Goal: Task Accomplishment & Management: Manage account settings

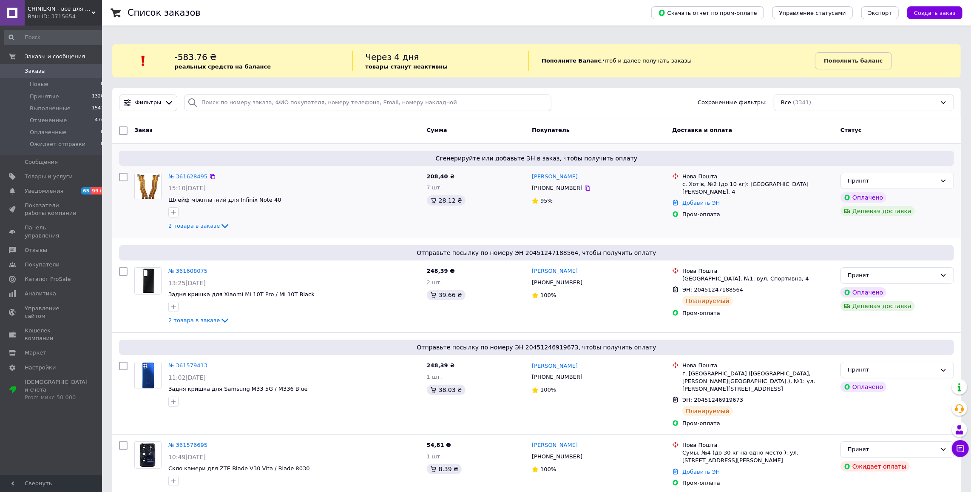
click at [188, 173] on link "№ 361628495" at bounding box center [187, 176] width 39 height 6
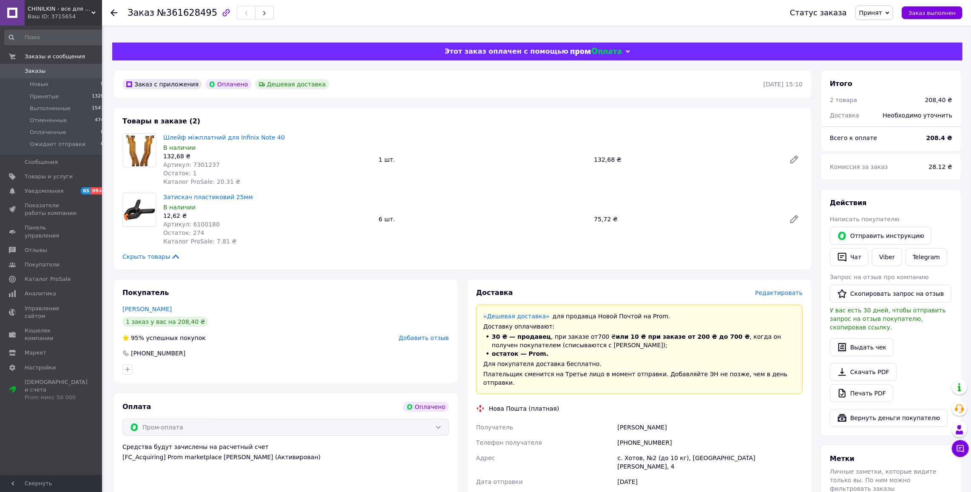
scroll to position [225, 0]
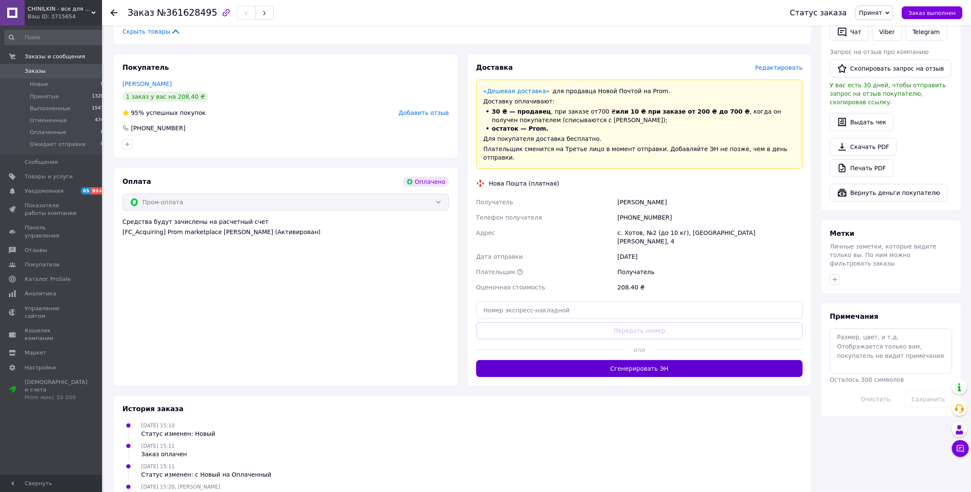
click at [625, 360] on button "Сгенерировать ЭН" at bounding box center [639, 368] width 327 height 17
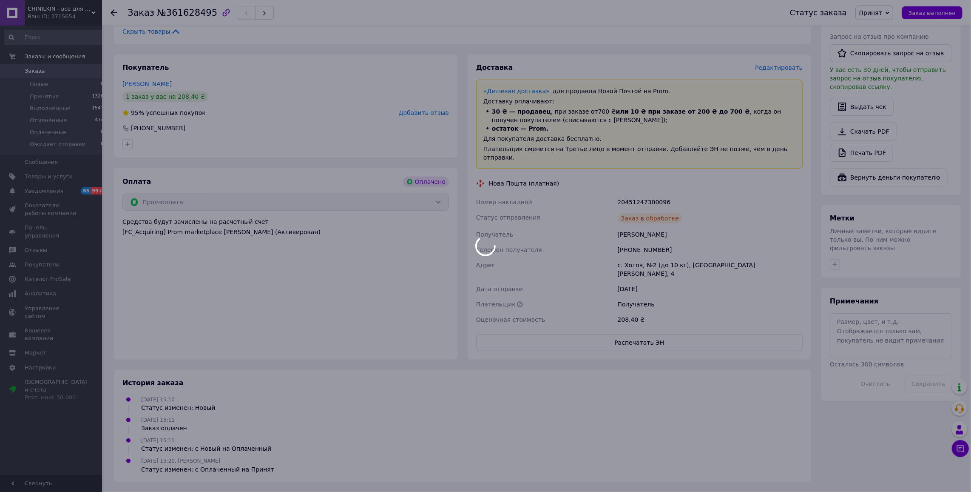
scroll to position [199, 0]
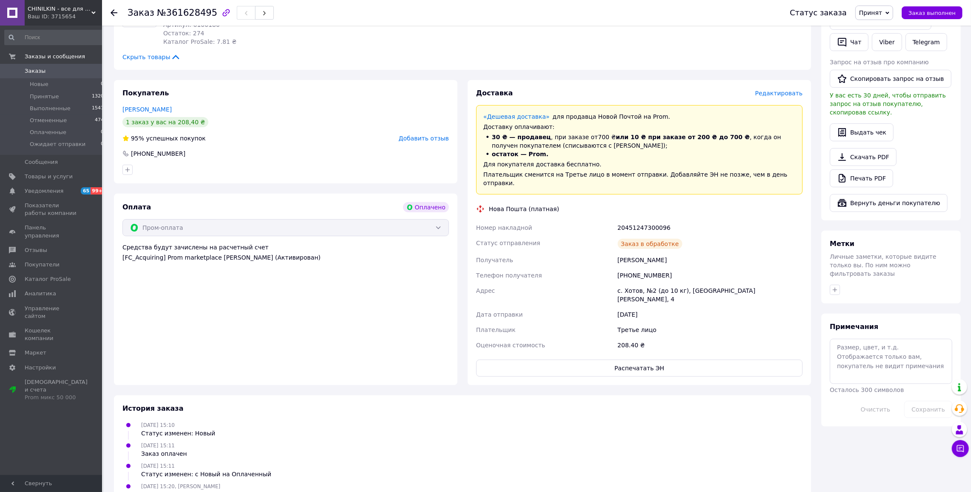
click at [32, 71] on span "Заказы" at bounding box center [35, 71] width 21 height 8
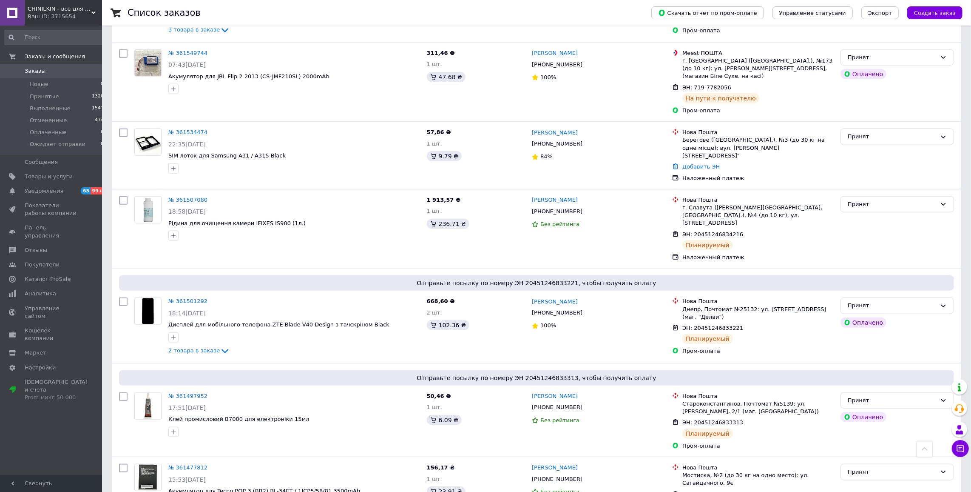
scroll to position [575, 0]
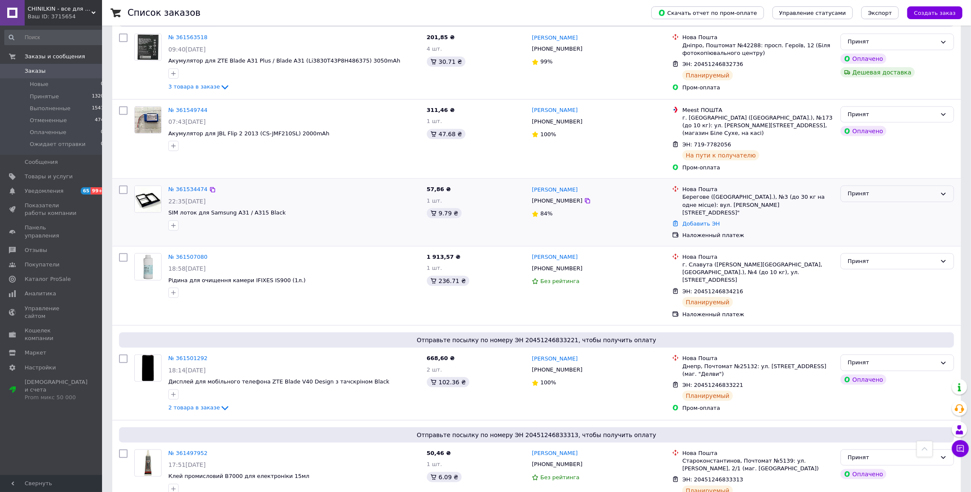
click at [895, 185] on div "Принят" at bounding box center [898, 193] width 114 height 17
click at [867, 219] on li "Отменен" at bounding box center [897, 227] width 113 height 16
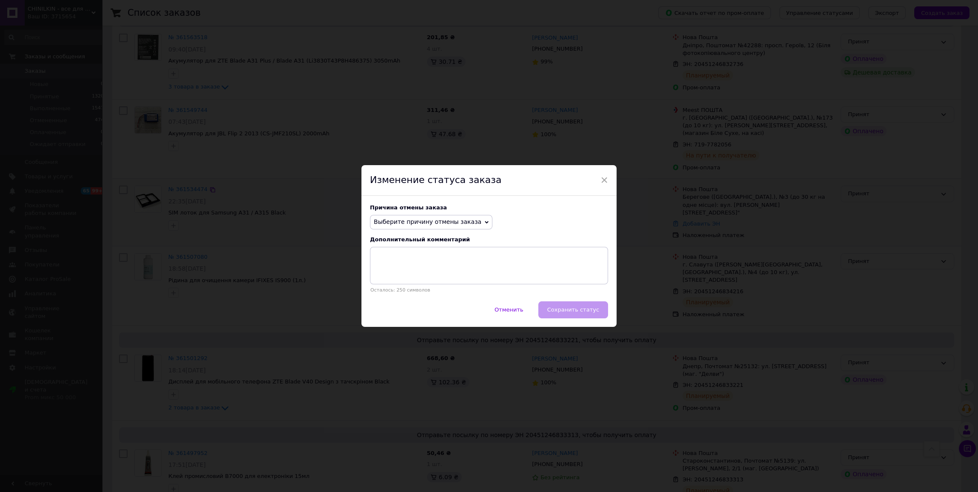
click at [429, 221] on span "Выберите причину отмены заказа" at bounding box center [428, 221] width 108 height 7
click at [413, 294] on li "Не получается дозвониться" at bounding box center [431, 299] width 122 height 12
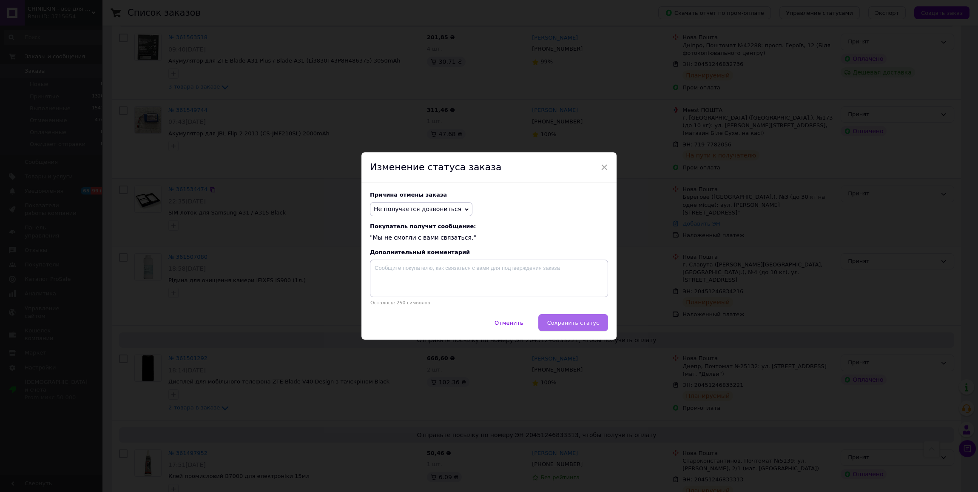
click at [581, 322] on span "Сохранить статус" at bounding box center [573, 322] width 52 height 6
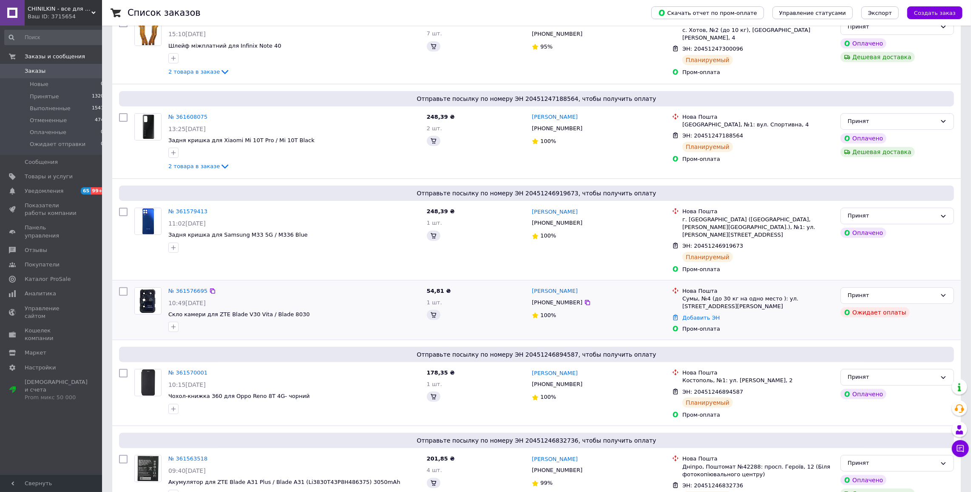
scroll to position [176, 0]
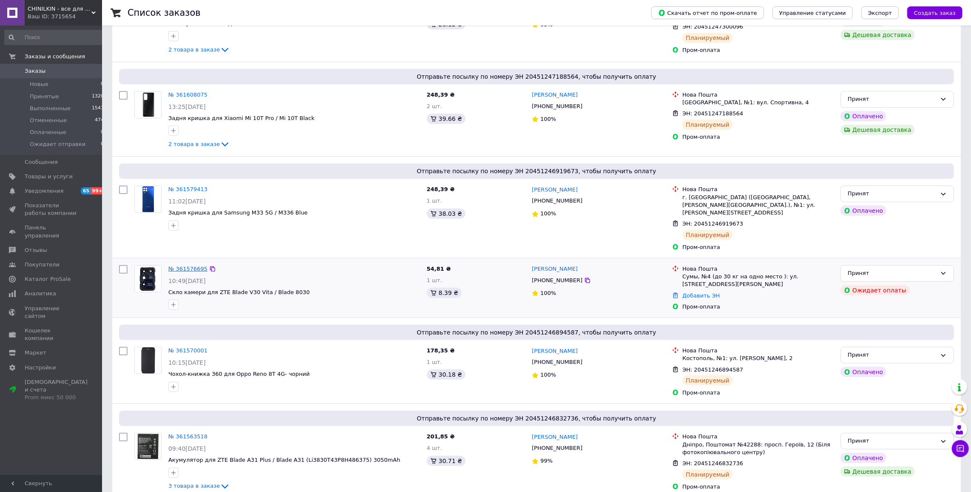
click at [180, 265] on link "№ 361576695" at bounding box center [187, 268] width 39 height 6
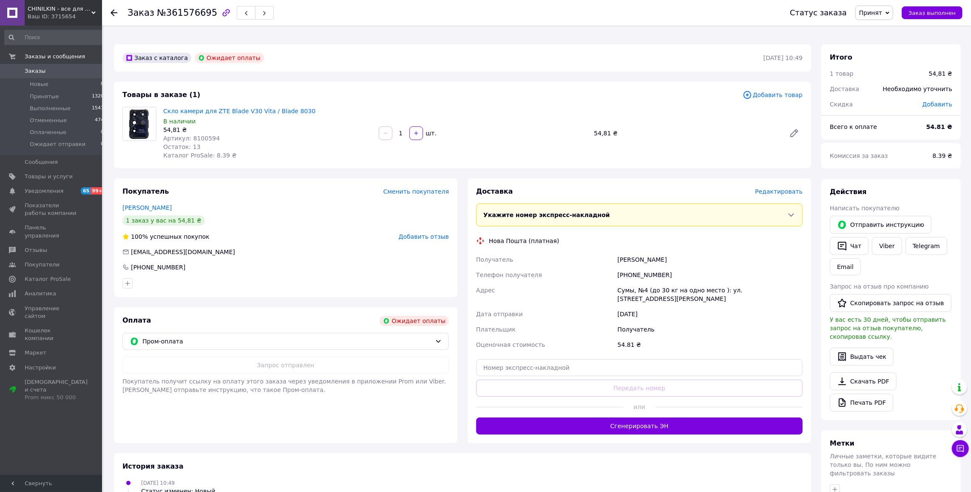
scroll to position [94, 0]
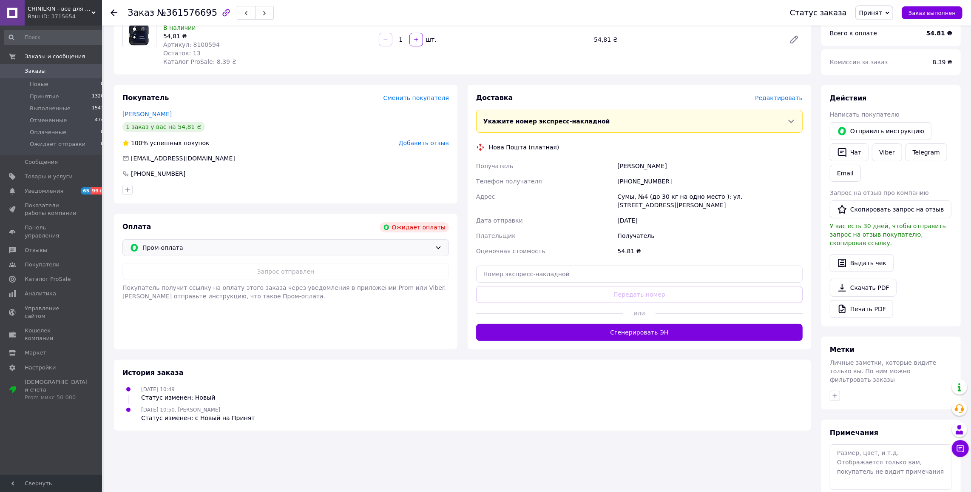
click at [429, 243] on span "Пром-оплата" at bounding box center [286, 247] width 289 height 9
click at [341, 348] on div "Заказ с каталога Ожидает оплаты [DATE] 10:49 Товары в заказе (1) Добавить товар…" at bounding box center [463, 241] width 708 height 581
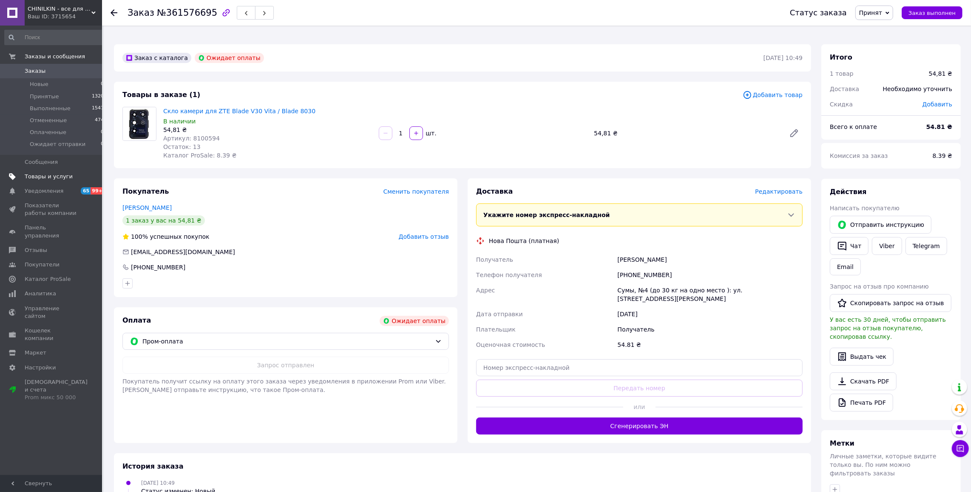
click at [40, 173] on span "Товары и услуги" at bounding box center [49, 177] width 48 height 8
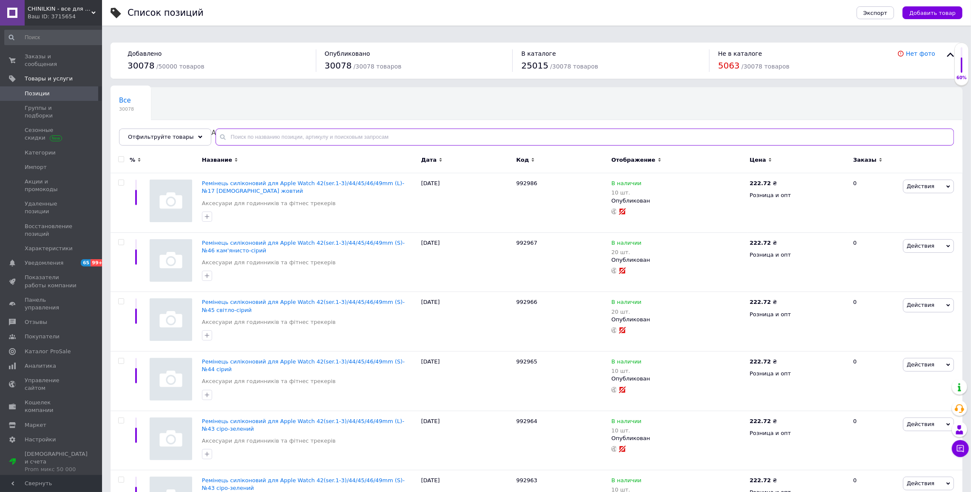
click at [293, 128] on input "text" at bounding box center [585, 136] width 739 height 17
click at [325, 131] on input "text" at bounding box center [585, 136] width 739 height 17
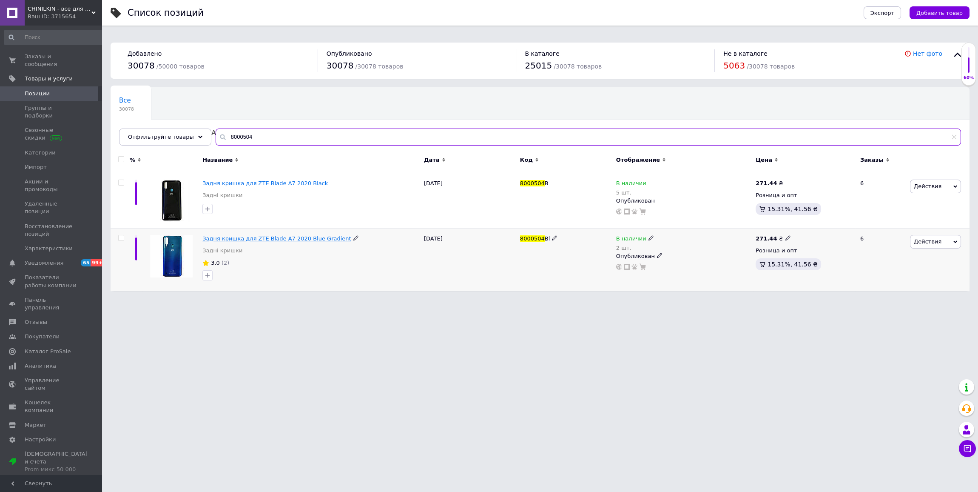
type input "8000504"
click at [35, 56] on span "Заказы и сообщения" at bounding box center [52, 60] width 54 height 15
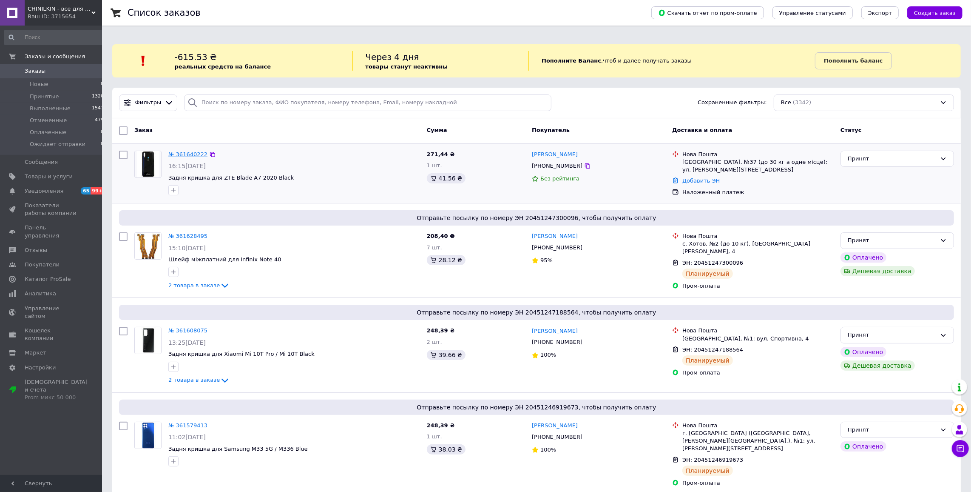
click at [184, 151] on link "№ 361640222" at bounding box center [187, 154] width 39 height 6
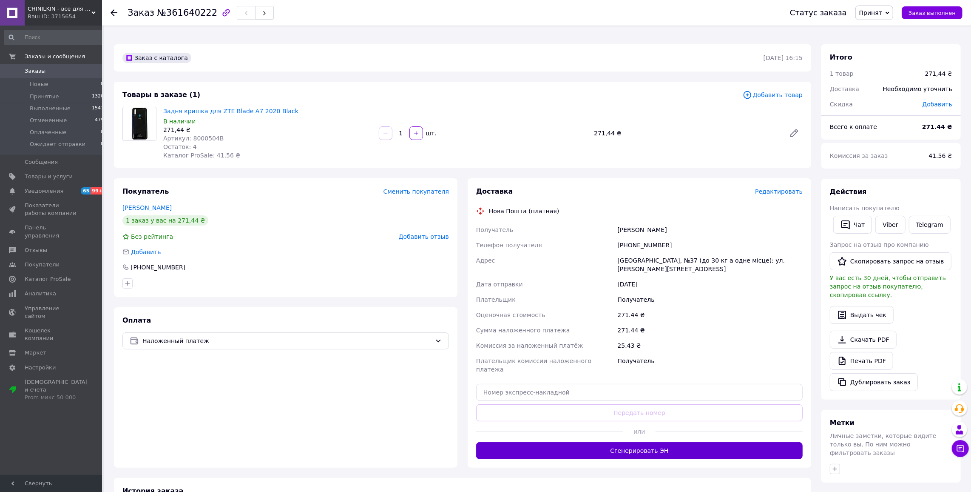
click at [637, 442] on button "Сгенерировать ЭН" at bounding box center [639, 450] width 327 height 17
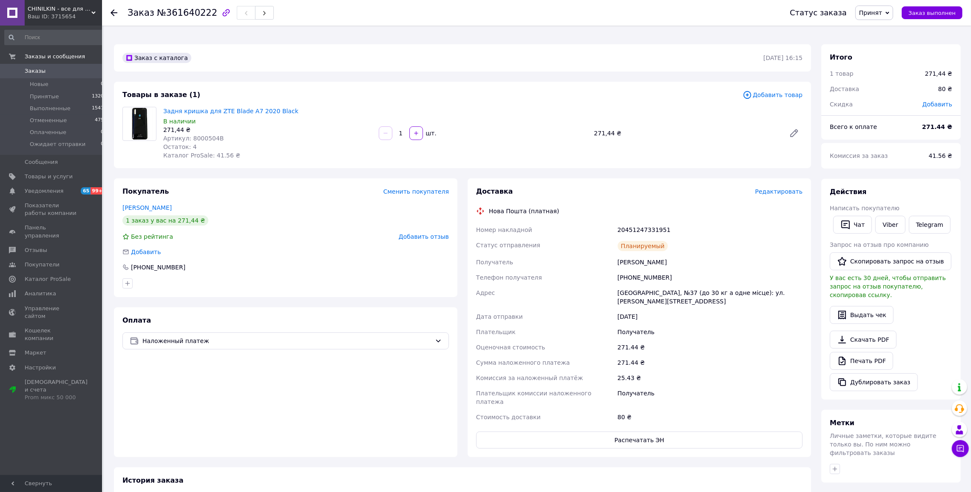
click at [32, 69] on span "Заказы" at bounding box center [35, 71] width 21 height 8
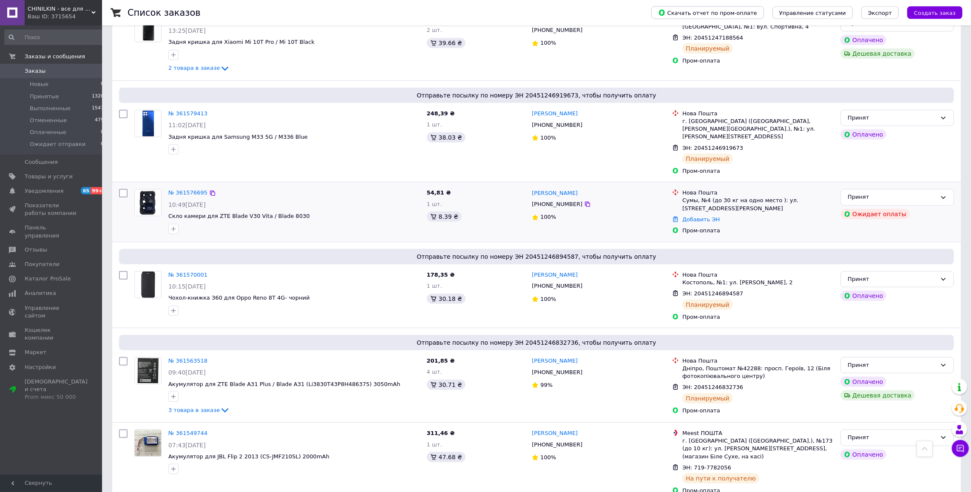
scroll to position [324, 0]
click at [909, 192] on div "Принят" at bounding box center [892, 196] width 89 height 9
click at [869, 222] on li "Отменен" at bounding box center [897, 230] width 113 height 16
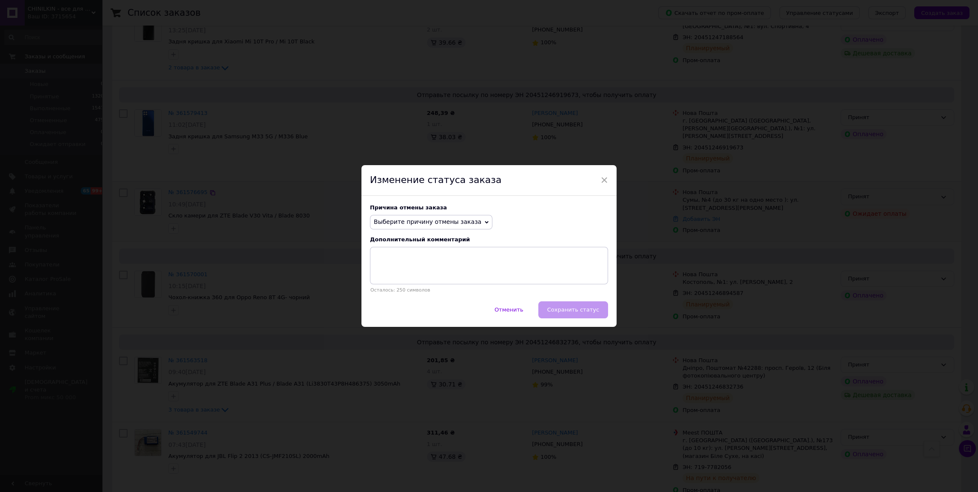
click at [427, 218] on span "Выберите причину отмены заказа" at bounding box center [431, 222] width 122 height 14
click at [404, 261] on li "Оплата не поступила" at bounding box center [431, 262] width 122 height 12
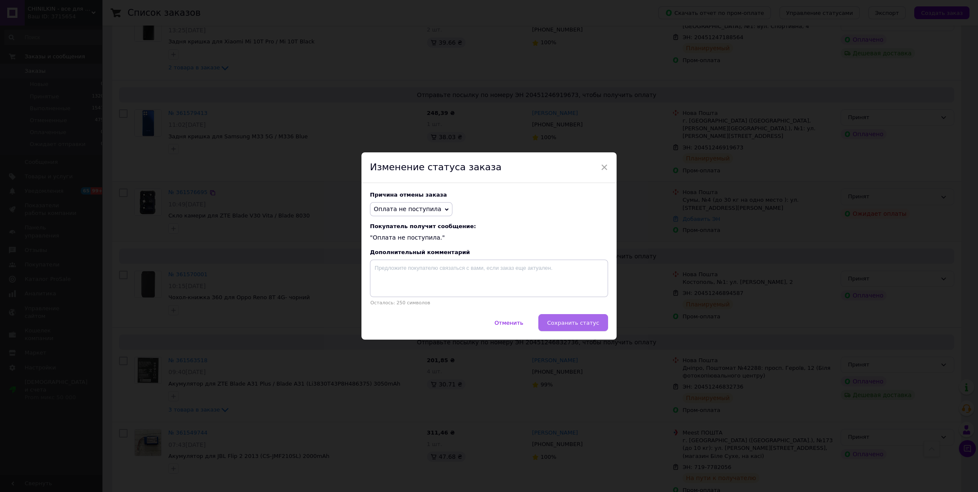
click at [565, 320] on span "Сохранить статус" at bounding box center [573, 322] width 52 height 6
